Goal: Transaction & Acquisition: Subscribe to service/newsletter

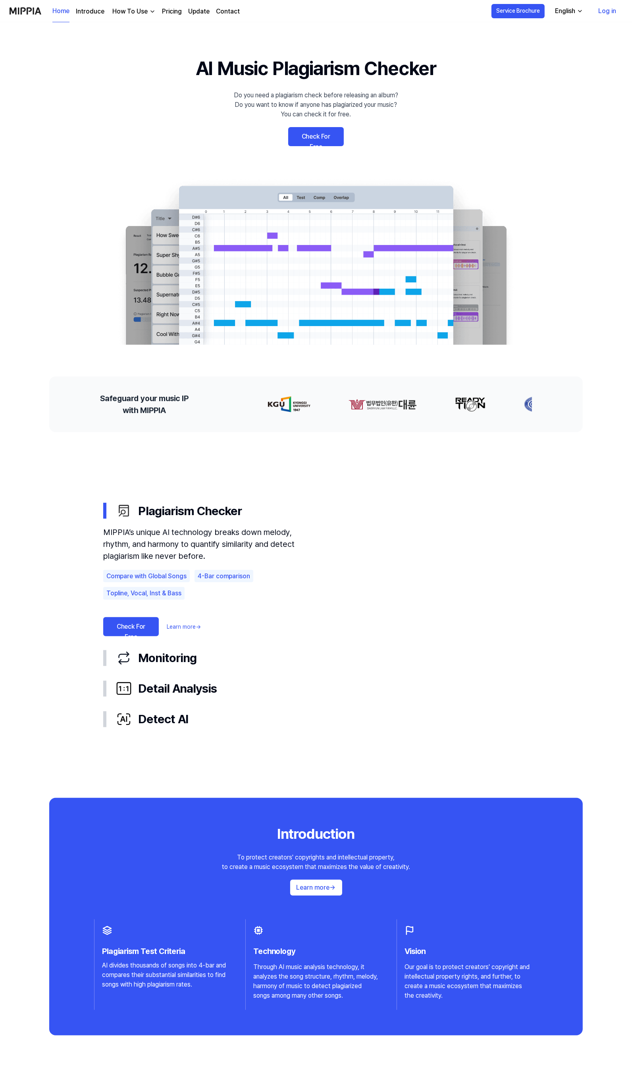
click at [314, 138] on link "Check For Free" at bounding box center [316, 136] width 56 height 19
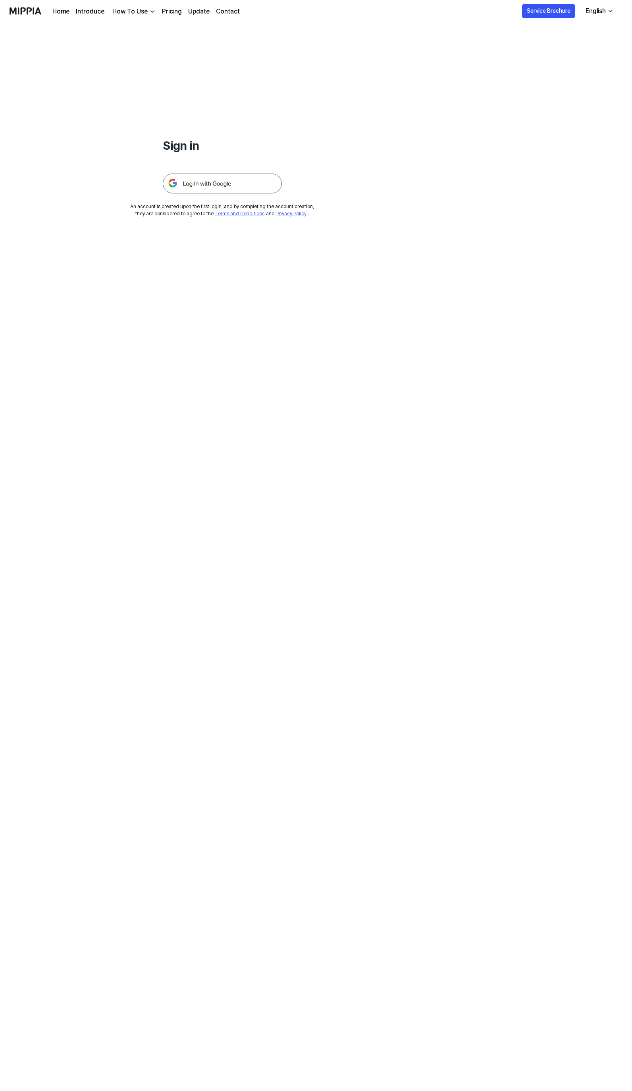
click at [166, 9] on link "Pricing" at bounding box center [172, 12] width 20 height 10
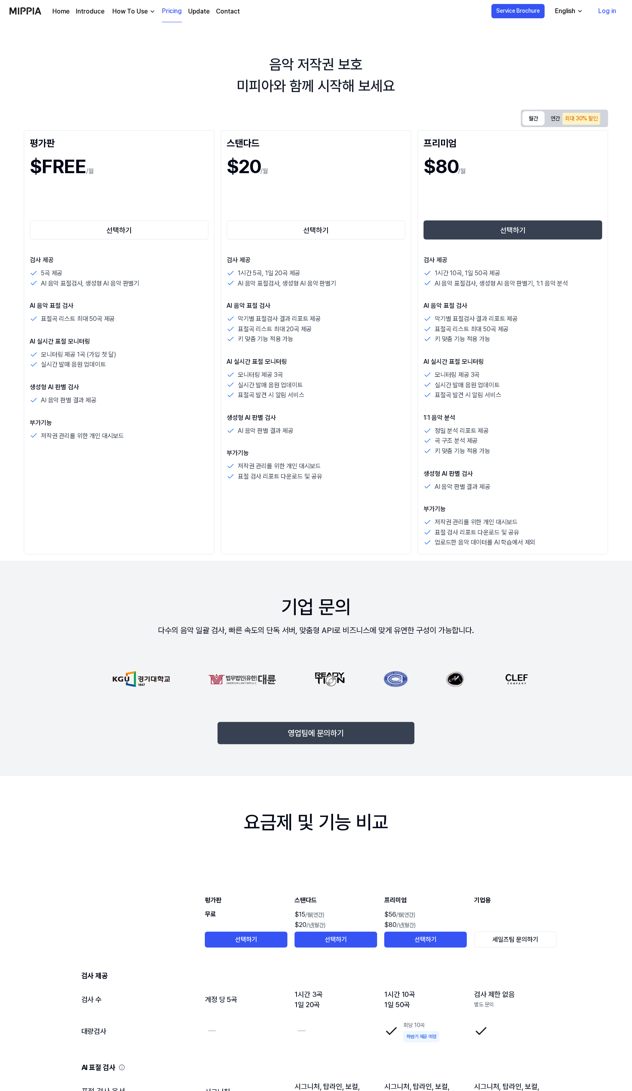
click at [534, 120] on button "월간" at bounding box center [534, 118] width 22 height 14
click at [561, 120] on button "연간 최대 30% 할인" at bounding box center [576, 118] width 62 height 16
click at [542, 117] on button "월간" at bounding box center [534, 118] width 22 height 14
click at [603, 120] on button "연간 최대 30% 할인" at bounding box center [576, 118] width 62 height 16
click at [526, 118] on button "월간" at bounding box center [534, 118] width 22 height 14
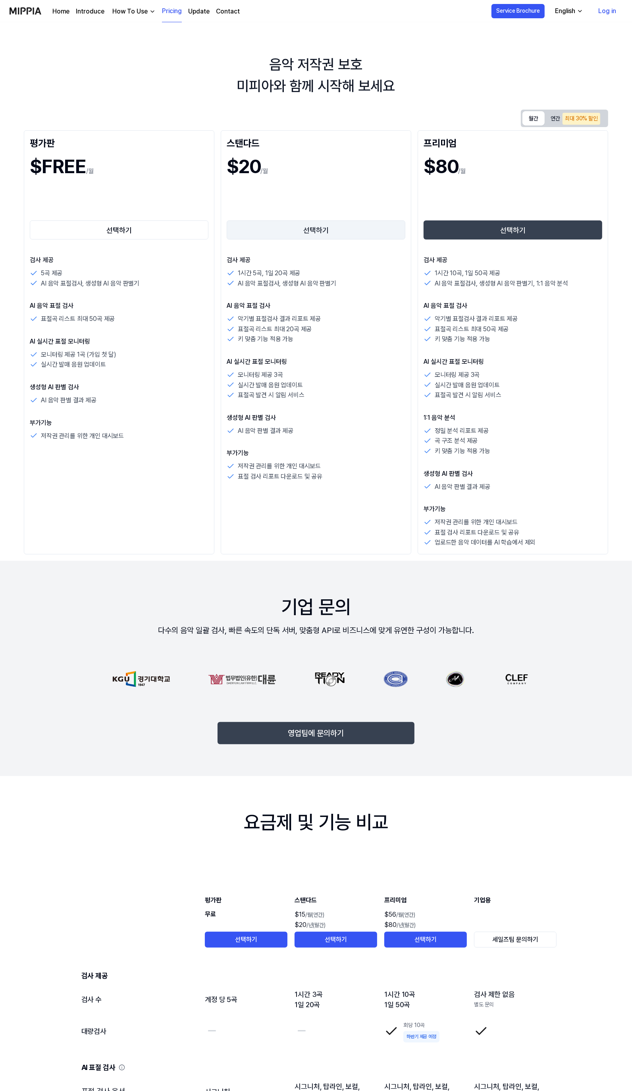
click at [340, 231] on button "선택하기" at bounding box center [316, 229] width 179 height 19
click at [581, 122] on div "최대 30% 할인" at bounding box center [582, 119] width 38 height 12
click at [357, 240] on link "선택하기" at bounding box center [316, 230] width 179 height 22
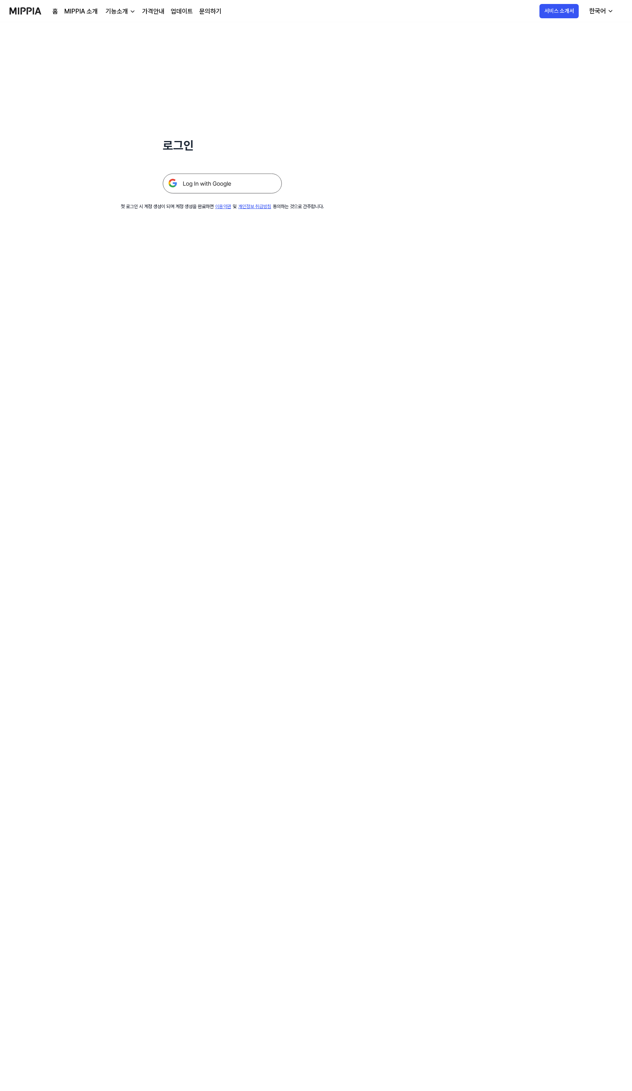
click at [207, 183] on img at bounding box center [222, 184] width 119 height 20
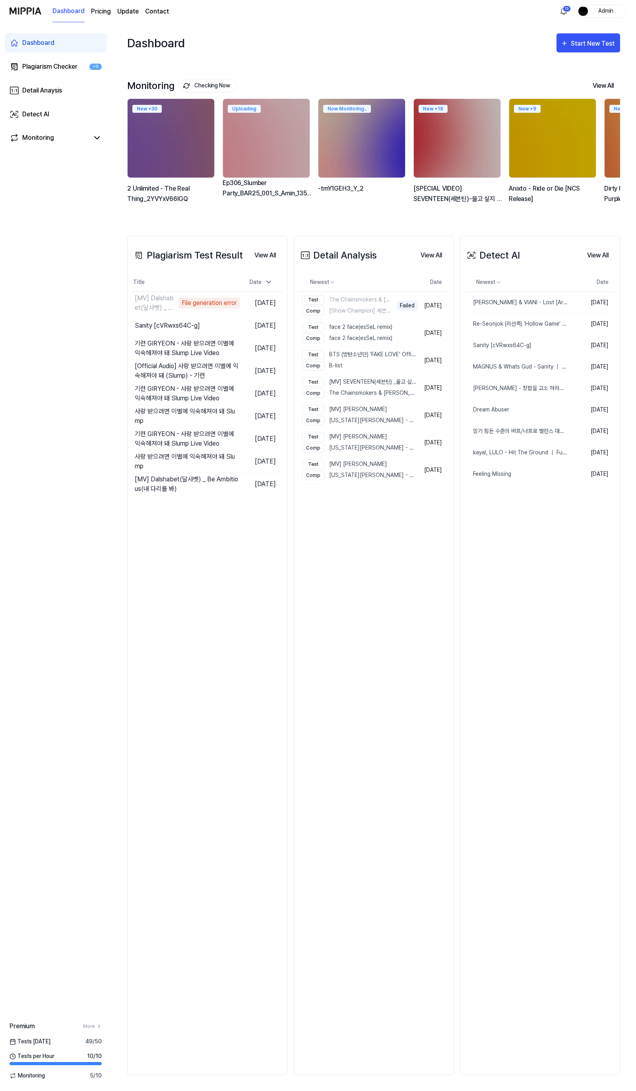
click at [101, 11] on 버튼 "Pricing" at bounding box center [101, 12] width 20 height 10
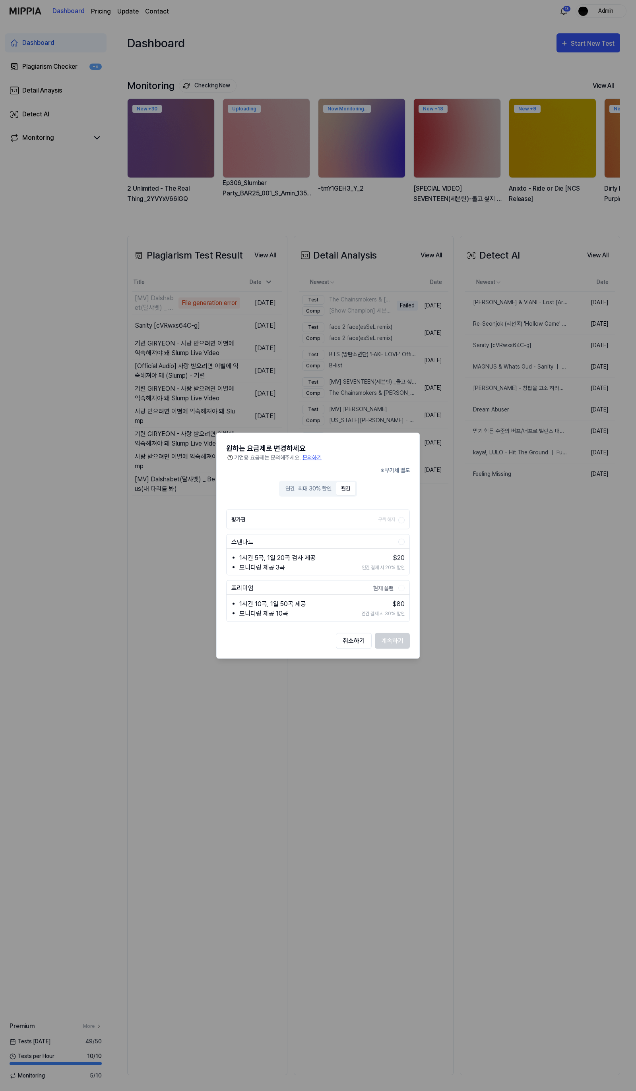
click at [344, 489] on button "월간" at bounding box center [345, 488] width 19 height 13
click at [326, 489] on div "최대 30% 할인" at bounding box center [314, 489] width 33 height 8
click at [342, 490] on button "월간" at bounding box center [345, 488] width 19 height 13
click at [307, 483] on button "연간 최대 30% 할인" at bounding box center [308, 488] width 56 height 13
click at [351, 487] on button "월간" at bounding box center [345, 488] width 19 height 13
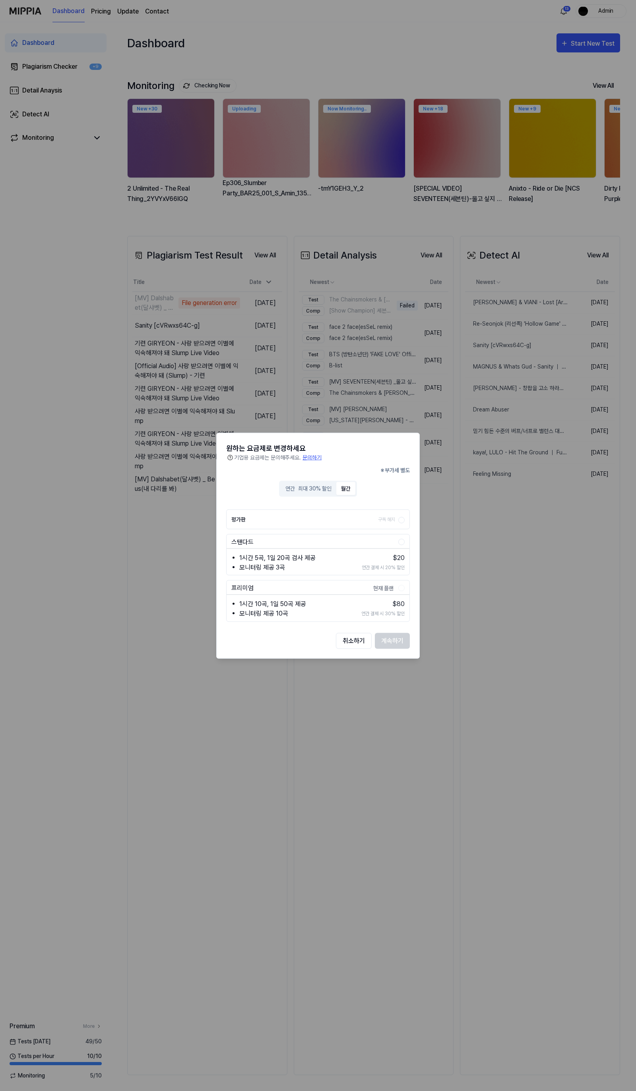
click at [399, 547] on div "스탠다드 1시간 5곡, 1일 20곡 검사 제공 모니터링 제공 3곡 $ 20 연간 결제 시 20% 할인" at bounding box center [318, 554] width 184 height 41
click at [386, 646] on button "계속하기" at bounding box center [392, 641] width 35 height 16
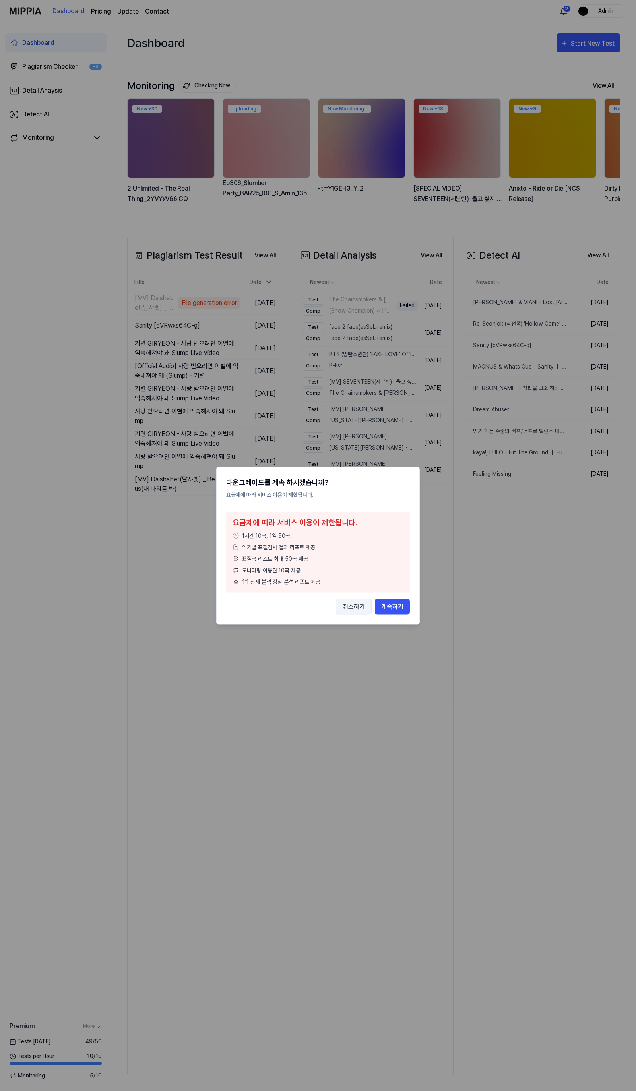
click at [353, 609] on button "취소하기" at bounding box center [354, 607] width 36 height 16
